Goal: Check status: Check status

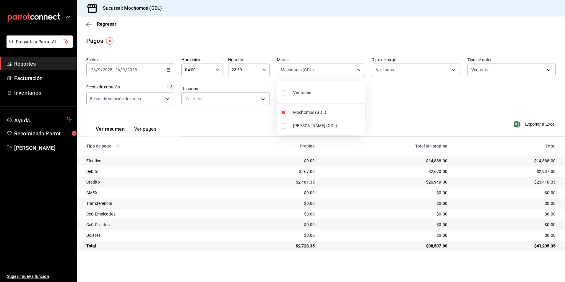
click at [104, 24] on div at bounding box center [282, 141] width 565 height 282
click at [101, 24] on span "Regresar" at bounding box center [107, 24] width 20 height 6
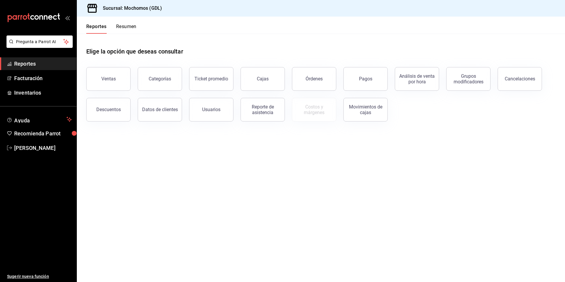
click at [307, 77] on div "Órdenes" at bounding box center [314, 79] width 17 height 6
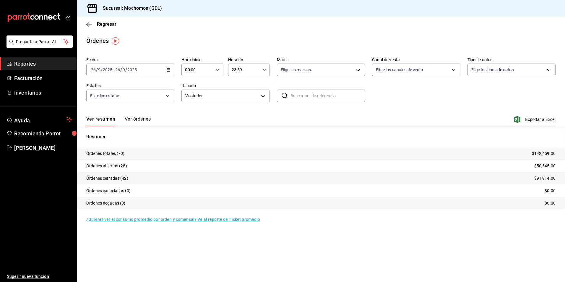
click at [218, 69] on \(Stroke\) "button" at bounding box center [218, 70] width 4 height 2
click at [190, 98] on span "05" at bounding box center [192, 96] width 12 height 5
type input "05:00"
click at [307, 75] on div at bounding box center [282, 141] width 565 height 282
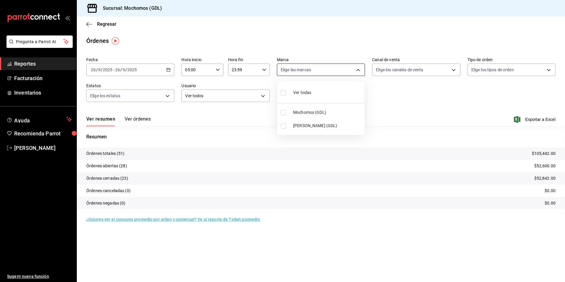
click at [301, 74] on body "Pregunta a Parrot AI Reportes Facturación Inventarios Ayuda Recomienda Parrot […" at bounding box center [282, 141] width 565 height 282
click at [304, 110] on span "Mochomos (GDL)" at bounding box center [327, 112] width 69 height 6
type input "36c25d4a-7cb0-456c-a434-e981d54830bc"
checkbox input "true"
click at [386, 73] on div at bounding box center [282, 141] width 565 height 282
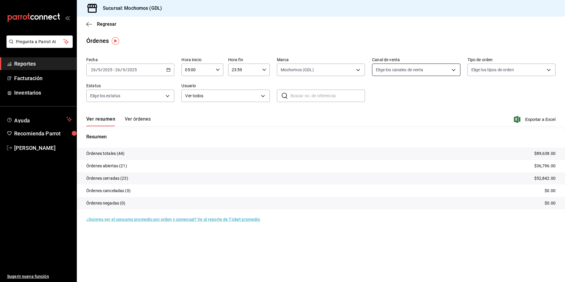
click at [380, 73] on body "Pregunta a Parrot AI Reportes Facturación Inventarios Ayuda Recomienda Parrot […" at bounding box center [282, 141] width 565 height 282
click at [391, 91] on span "Ver todos" at bounding box center [397, 93] width 18 height 6
type input "PARROT,UBER_EATS,RAPPI,DIDI_FOOD,ONLINE"
checkbox input "true"
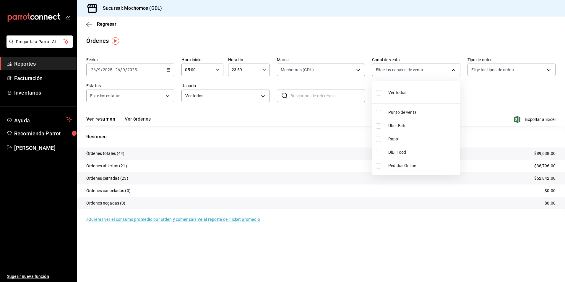
checkbox input "true"
click at [489, 75] on div at bounding box center [282, 141] width 565 height 282
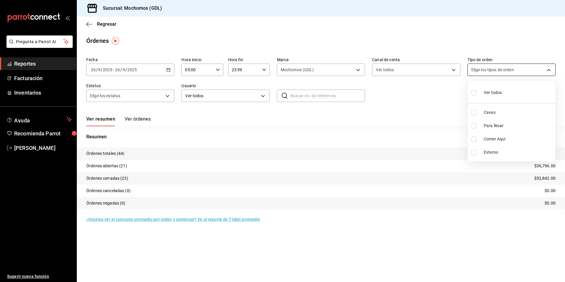
click at [475, 70] on body "Pregunta a Parrot AI Reportes Facturación Inventarios Ayuda Recomienda Parrot […" at bounding box center [282, 141] width 565 height 282
click at [473, 93] on input "checkbox" at bounding box center [473, 92] width 5 height 5
checkbox input "true"
type input "c3d0baef-30c0-4718-9d76-caab43e27316,13c4cc4a-99d2-42c0-ba96-c3de8c08c13d,7b791…"
checkbox input "true"
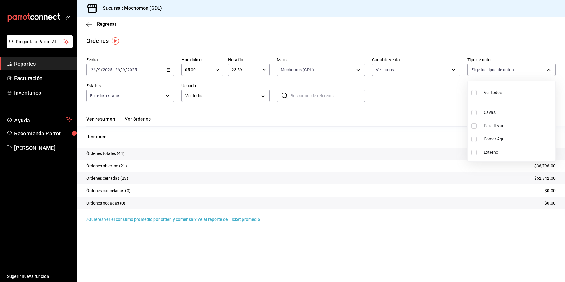
checkbox input "true"
click at [147, 103] on div at bounding box center [282, 141] width 565 height 282
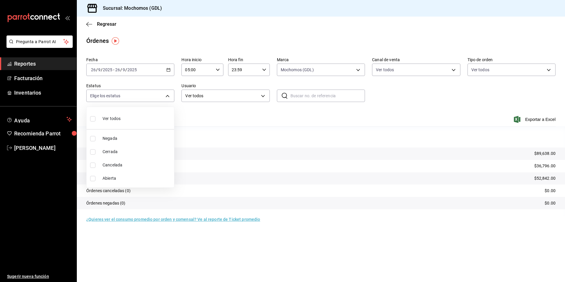
click at [139, 101] on body "Pregunta a Parrot AI Reportes Facturación Inventarios Ayuda Recomienda Parrot […" at bounding box center [282, 141] width 565 height 282
click at [134, 117] on li "Ver todos" at bounding box center [130, 117] width 87 height 17
type input "DENIED,FINISHED,CANCELED,OPEN"
checkbox input "true"
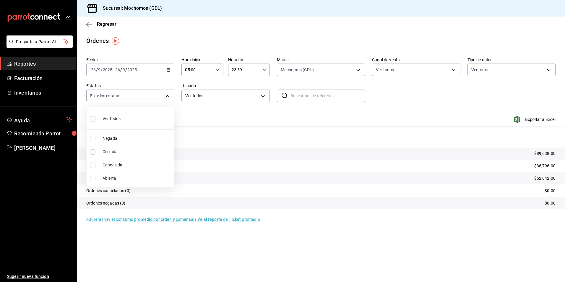
checkbox input "true"
click at [447, 105] on div at bounding box center [282, 141] width 565 height 282
